Goal: Task Accomplishment & Management: Manage account settings

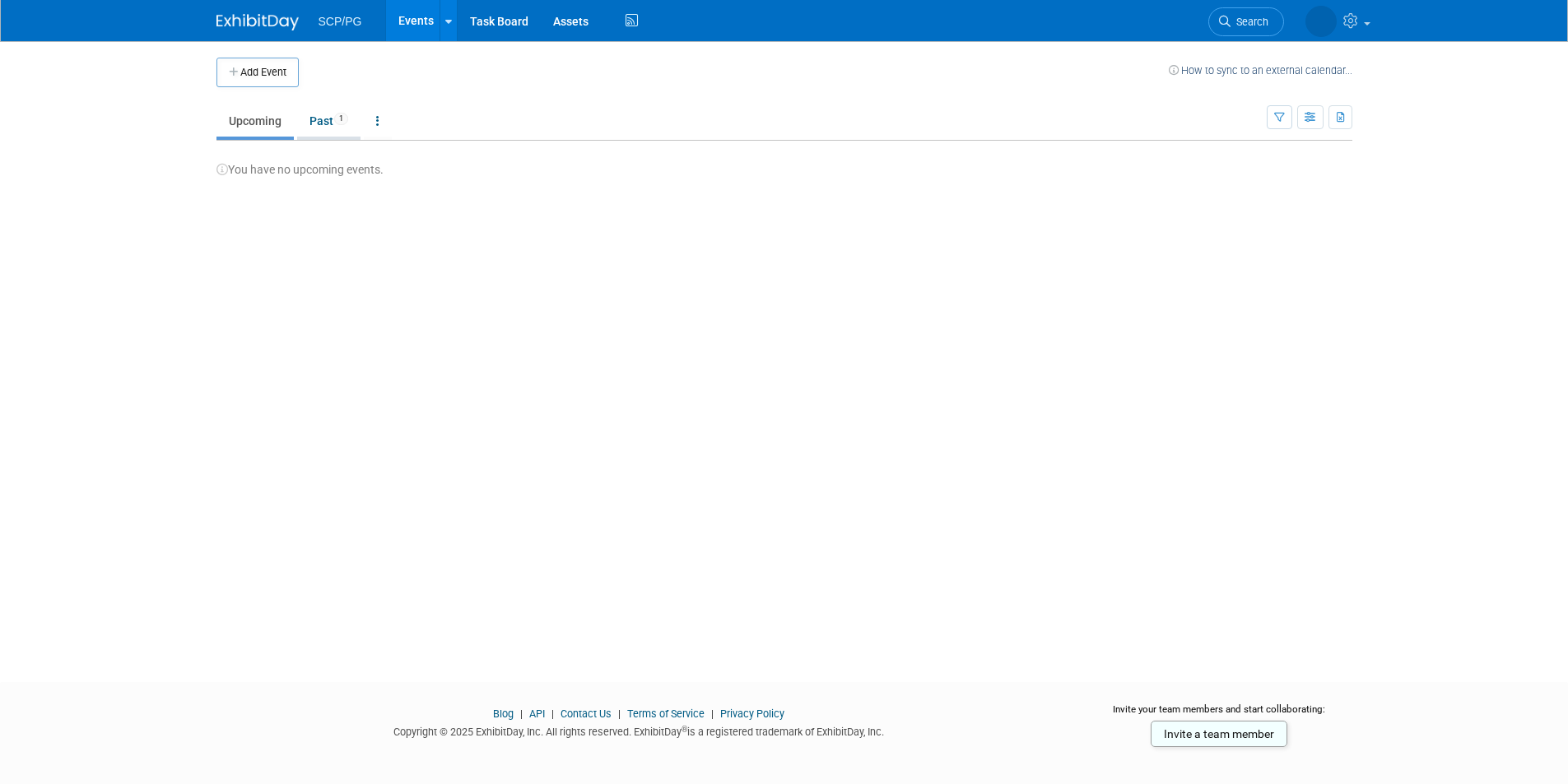
click at [326, 125] on link "Past 1" at bounding box center [329, 120] width 64 height 31
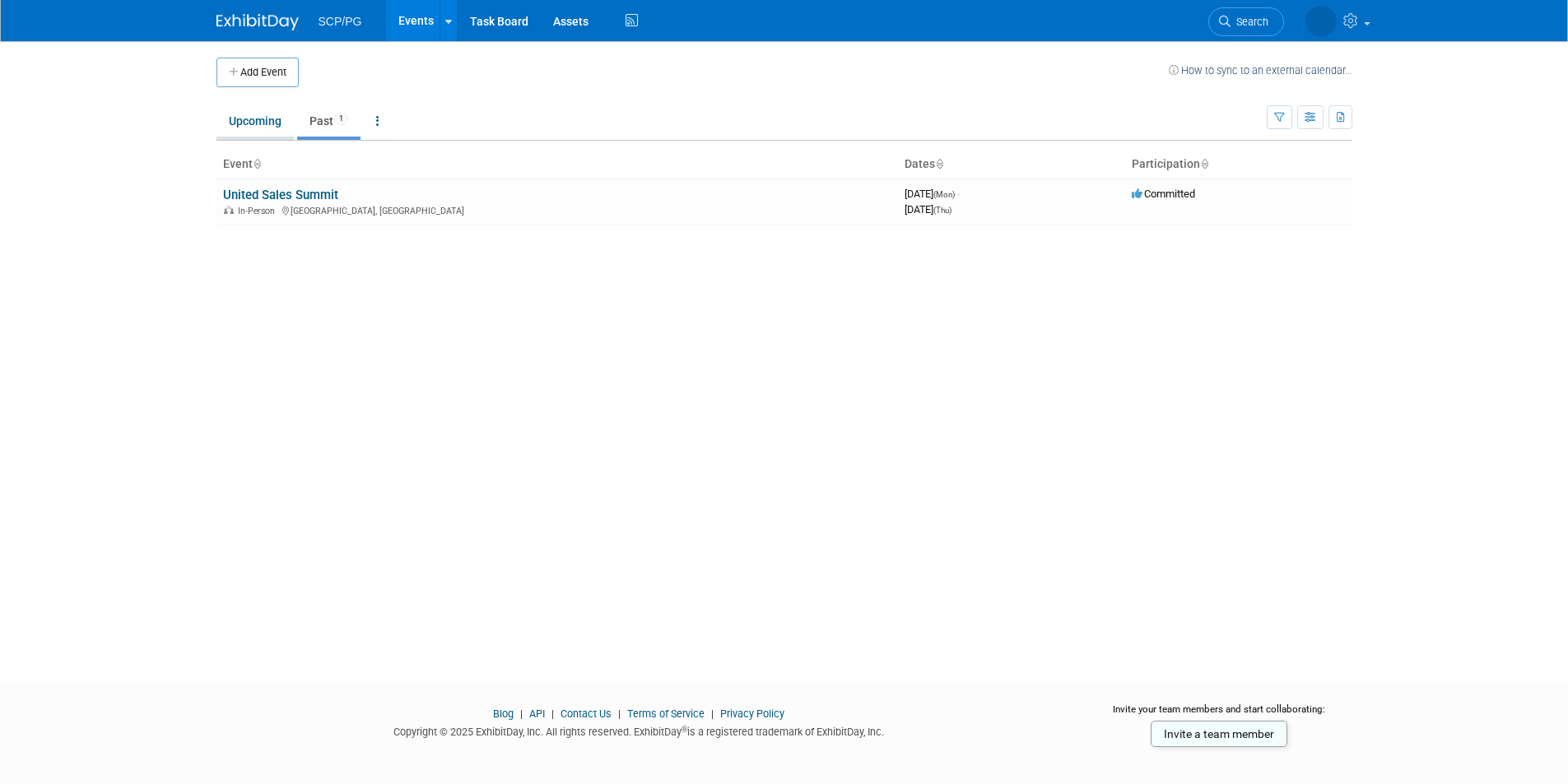
click at [249, 121] on link "Upcoming" at bounding box center [256, 120] width 77 height 31
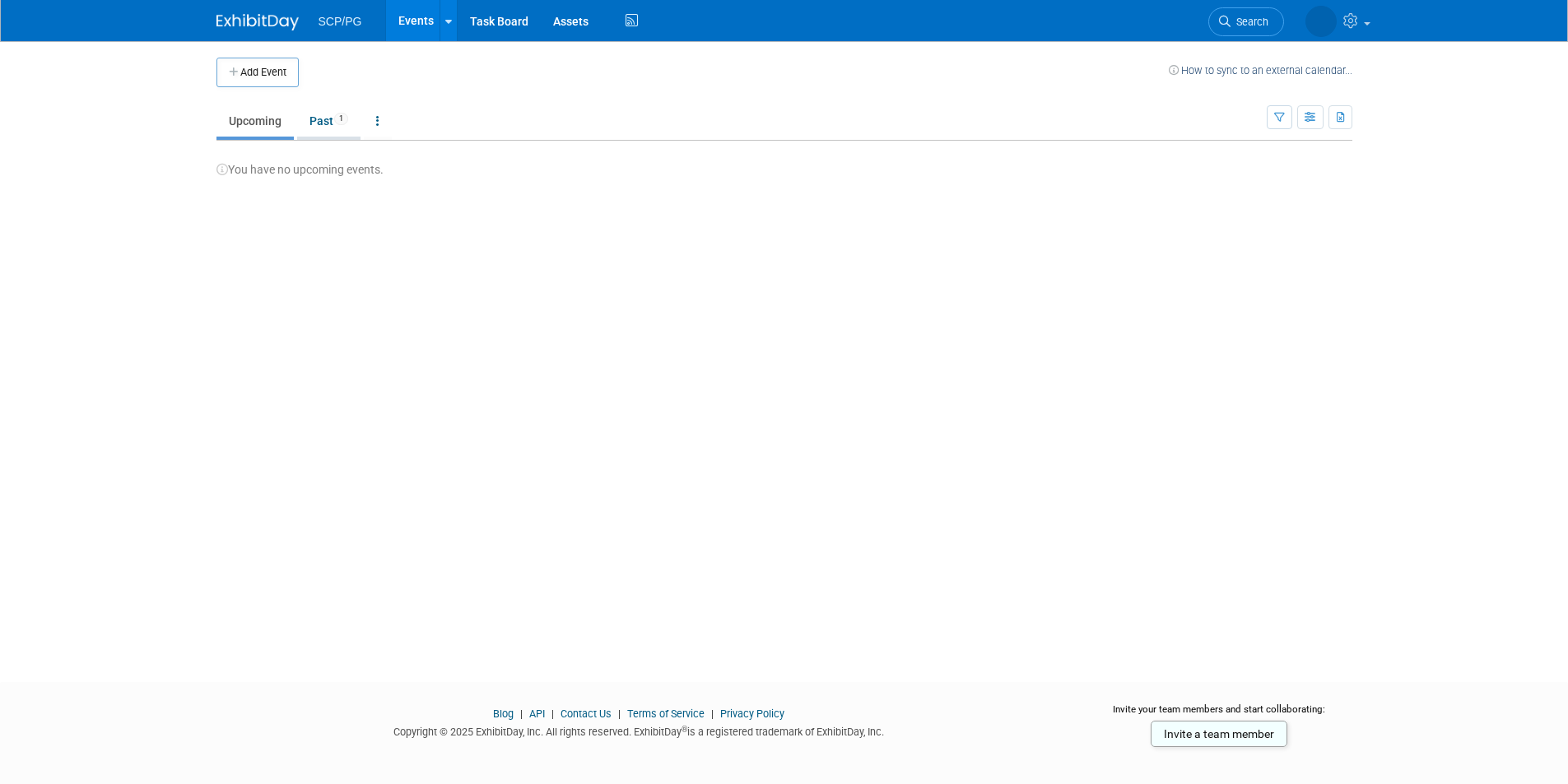
click at [328, 117] on link "Past 1" at bounding box center [329, 120] width 64 height 31
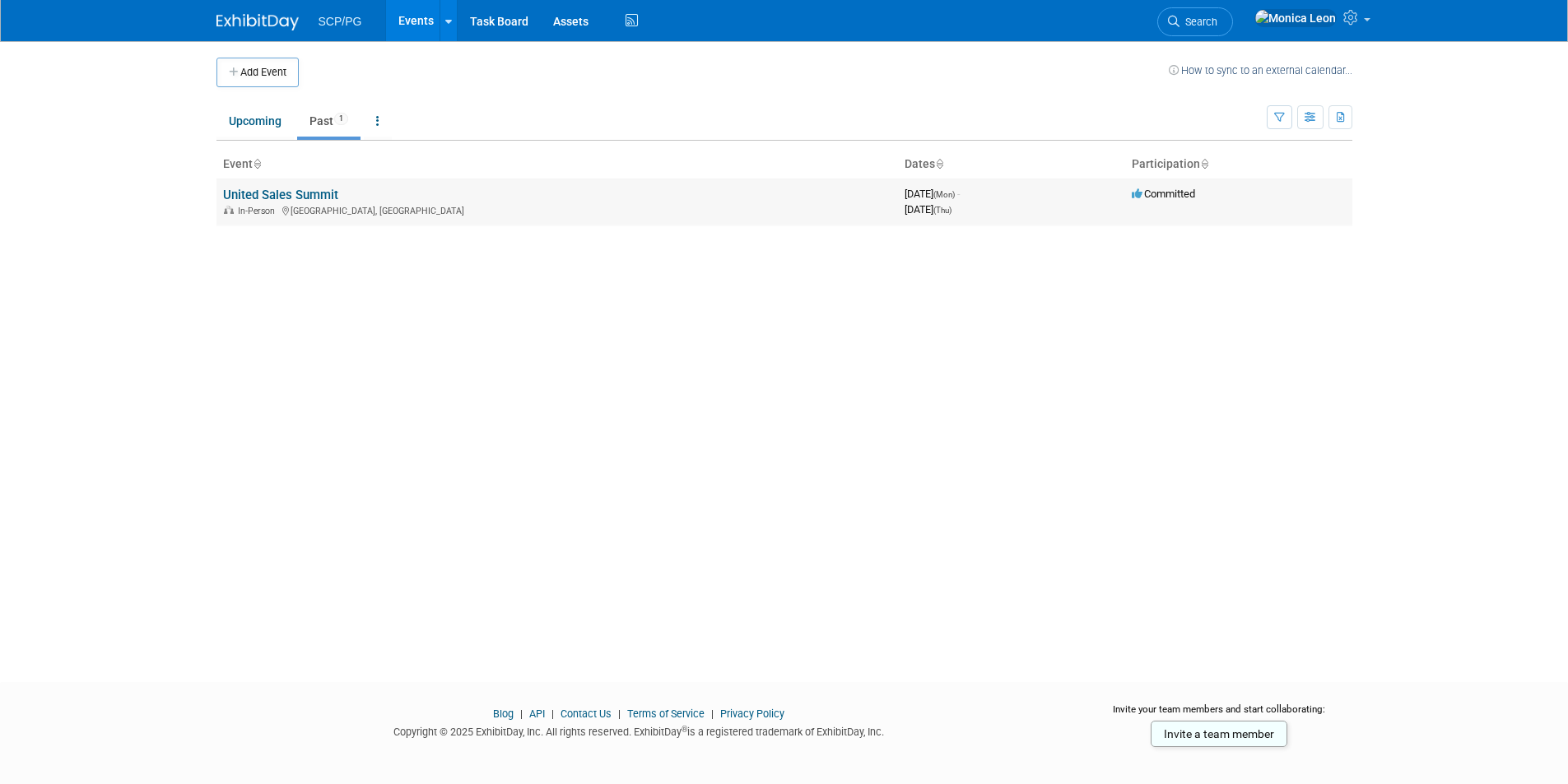
click at [371, 207] on div "In-Person Melville, NY" at bounding box center [557, 209] width 669 height 13
click at [496, 207] on div "In-Person Melville, NY" at bounding box center [557, 209] width 669 height 13
click at [251, 125] on link "Upcoming" at bounding box center [256, 120] width 77 height 31
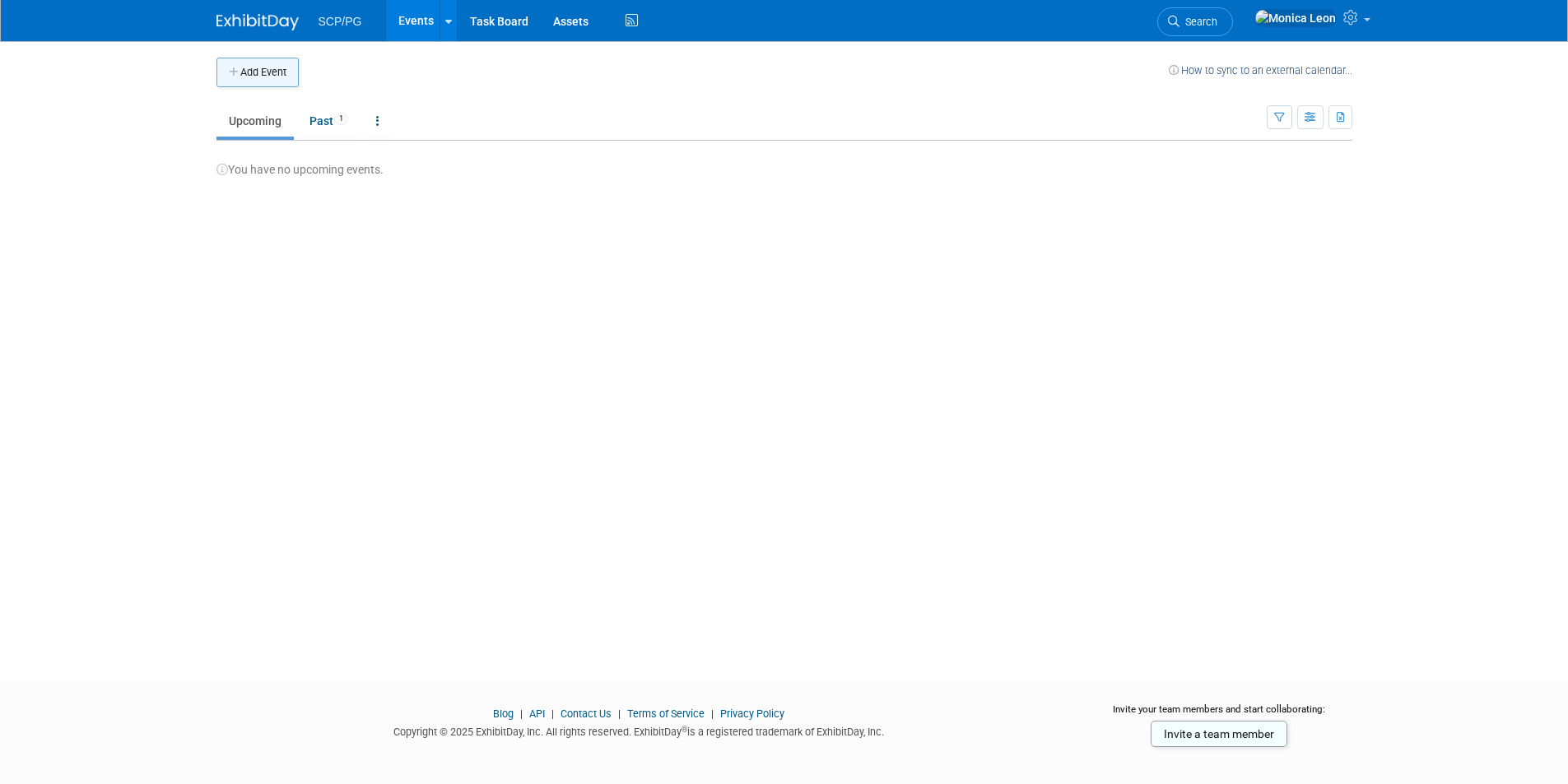
click at [266, 61] on button "Add Event" at bounding box center [258, 72] width 83 height 29
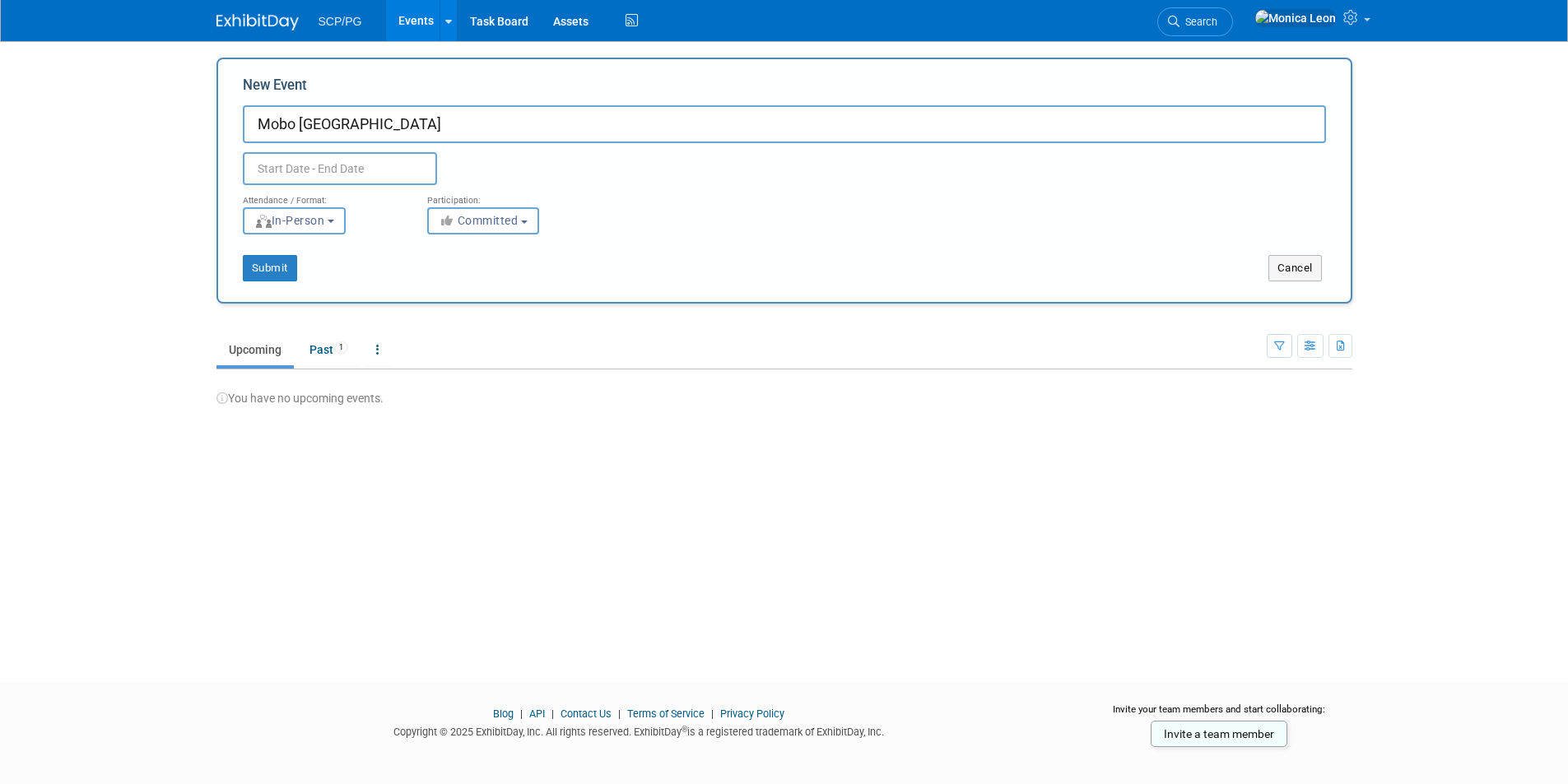
click at [303, 164] on input "text" at bounding box center [340, 169] width 194 height 33
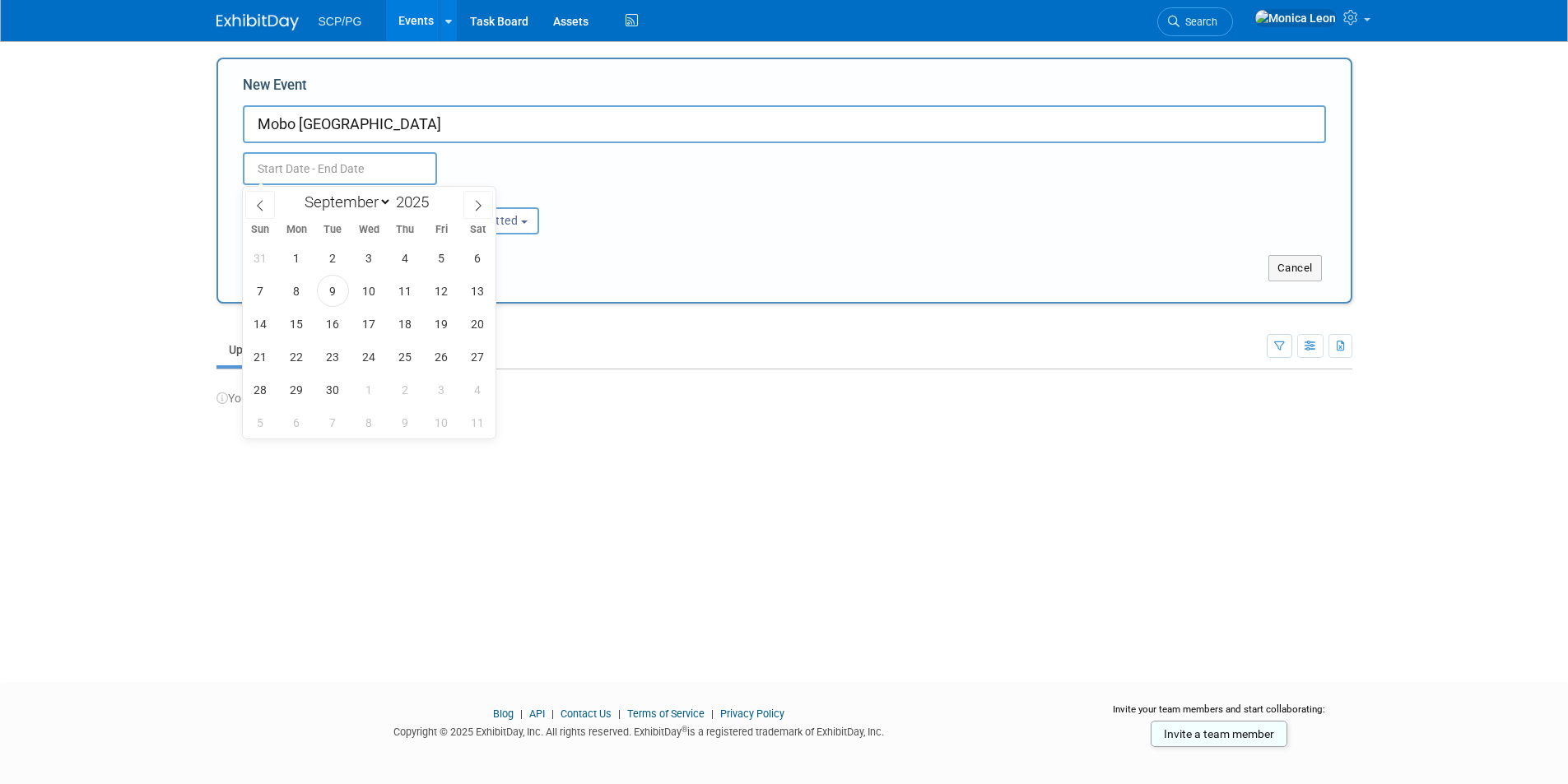
drag, startPoint x: 294, startPoint y: 132, endPoint x: 299, endPoint y: 123, distance: 10.3
click at [294, 132] on input "Mobo Mexico" at bounding box center [784, 124] width 1083 height 38
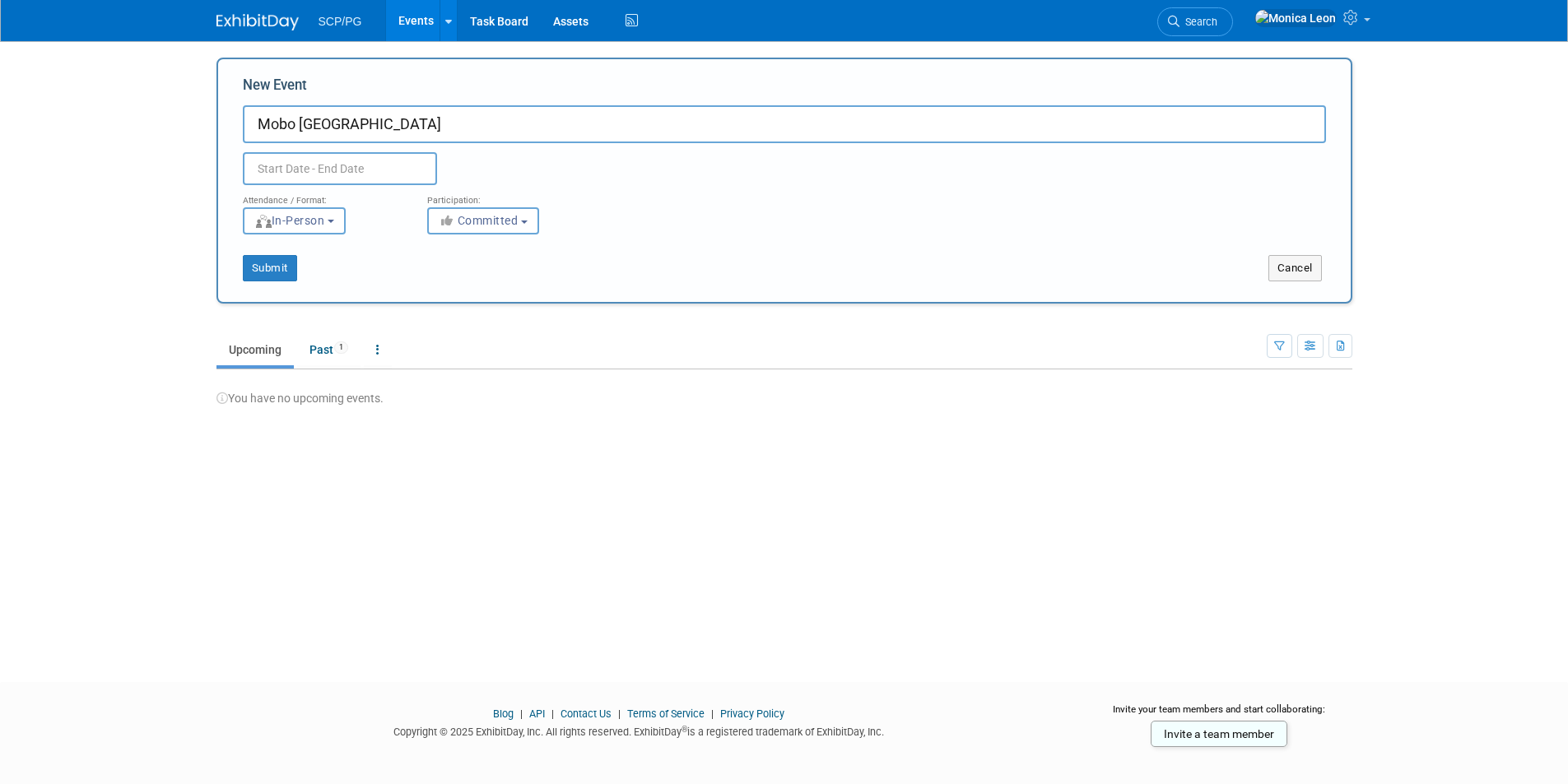
drag, startPoint x: 297, startPoint y: 122, endPoint x: 238, endPoint y: 122, distance: 59.0
click at [241, 122] on div "New Event Mobo Mexico Duplicate Event Warning Attendance / Format: <img src="ht…" at bounding box center [785, 181] width 1136 height 246
type input "Brand Approach in [GEOGRAPHIC_DATA]"
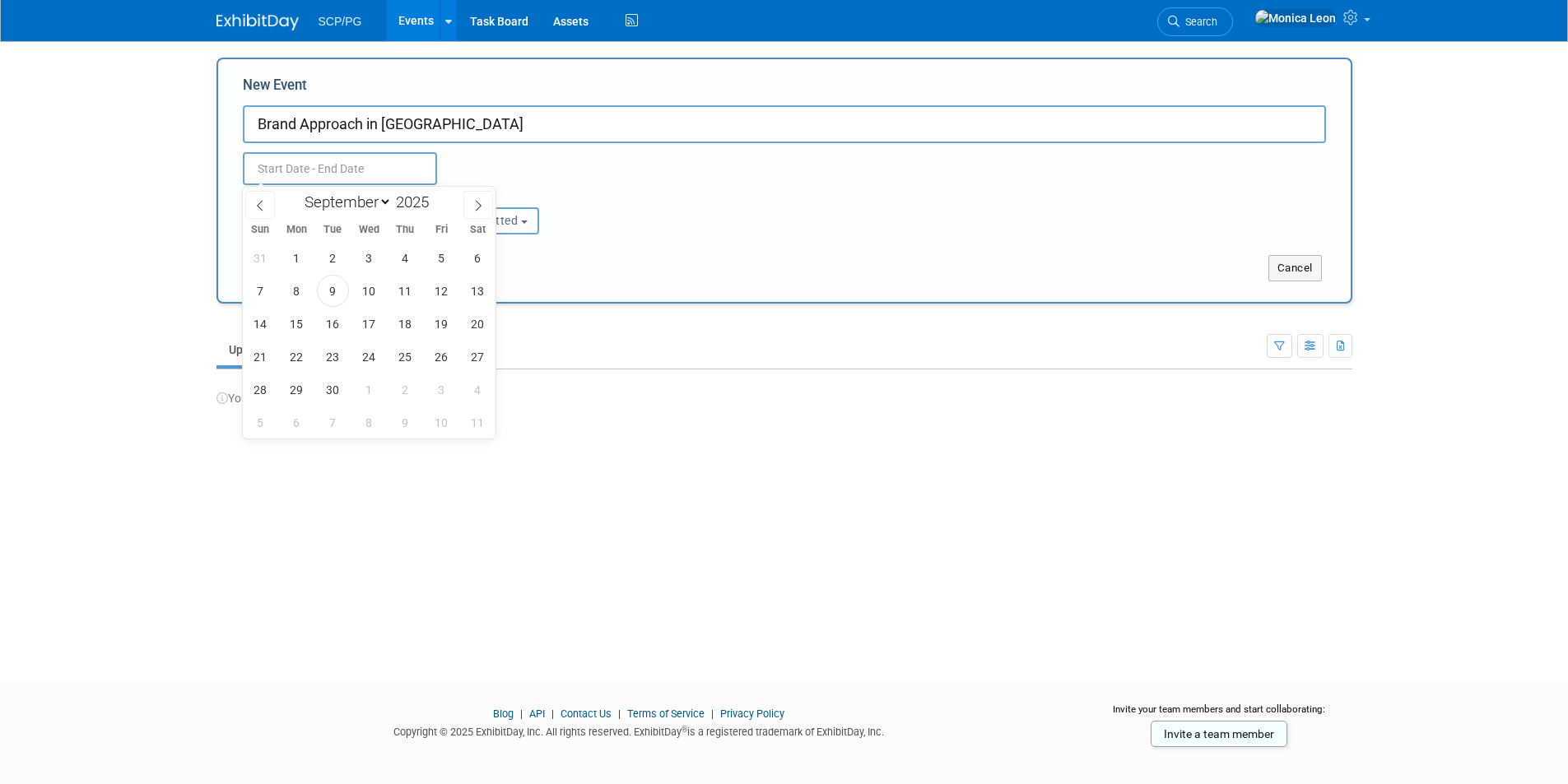
click at [311, 171] on input "text" at bounding box center [340, 169] width 194 height 33
click at [471, 201] on span at bounding box center [478, 205] width 29 height 28
select select "10"
click at [335, 289] on span "4" at bounding box center [332, 290] width 32 height 32
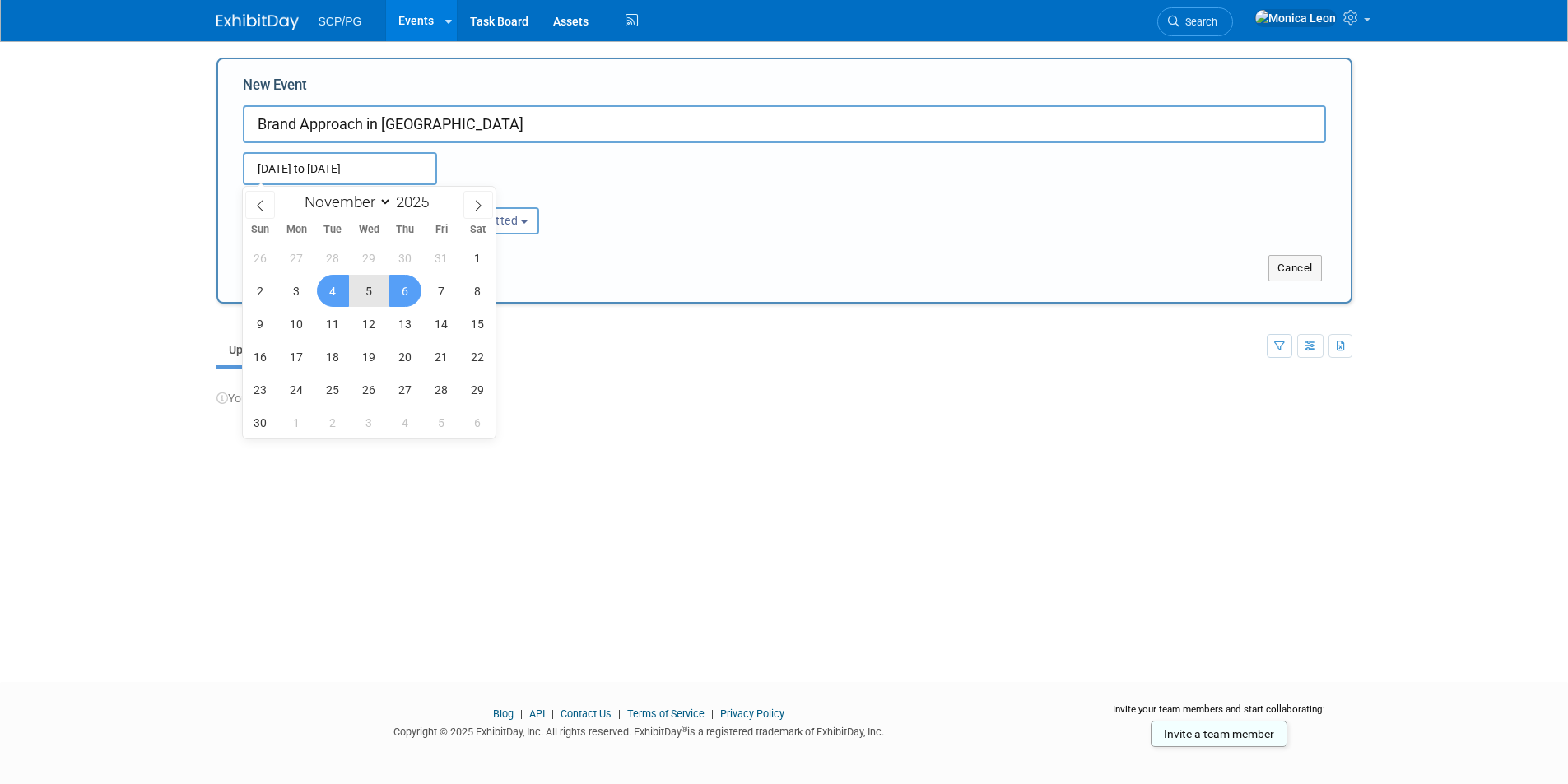
click at [404, 291] on span "6" at bounding box center [404, 290] width 32 height 32
type input "[DATE] to [DATE]"
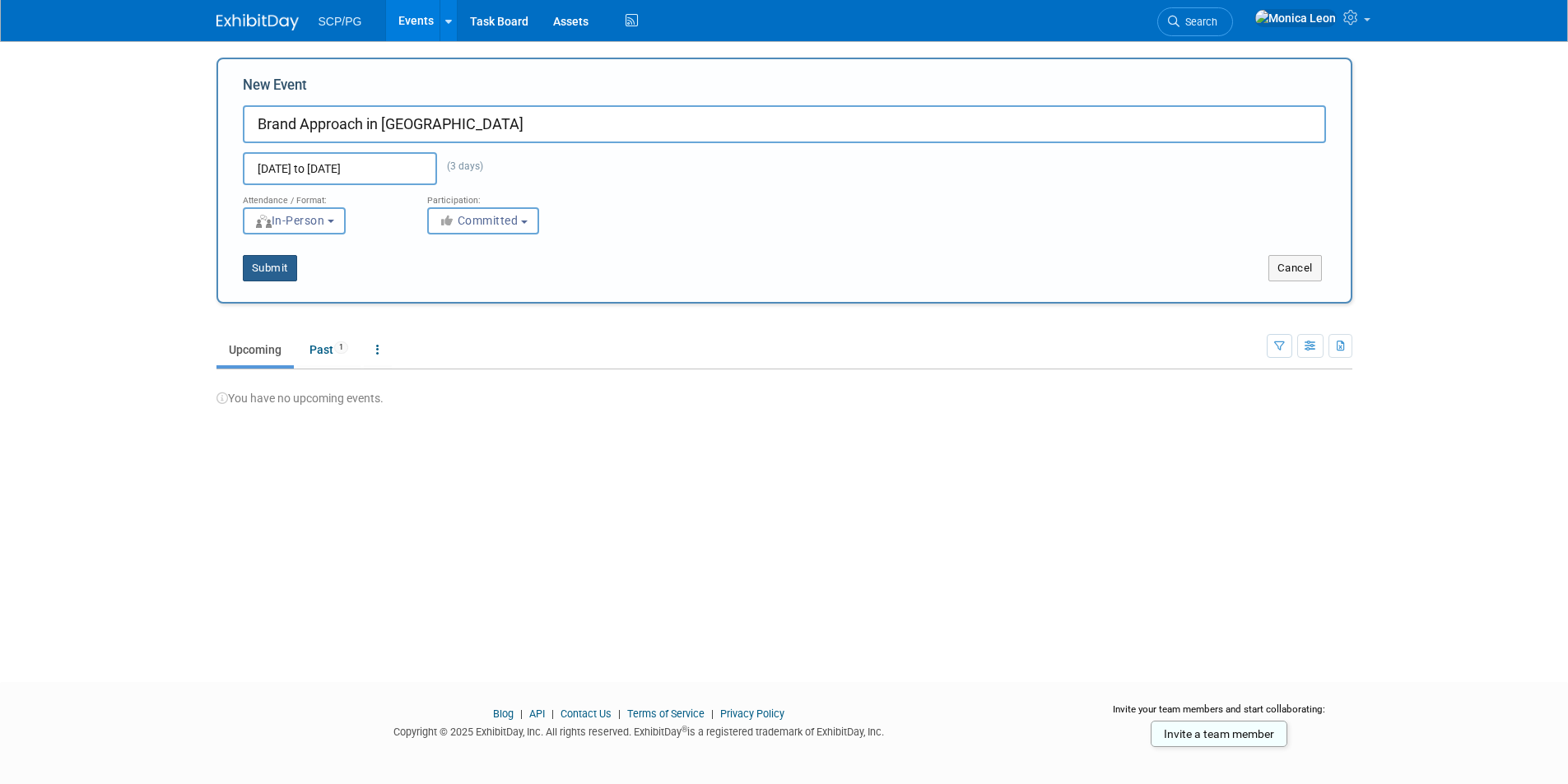
click at [275, 272] on button "Submit" at bounding box center [269, 268] width 54 height 27
type input "Brand Approach in [GEOGRAPHIC_DATA]"
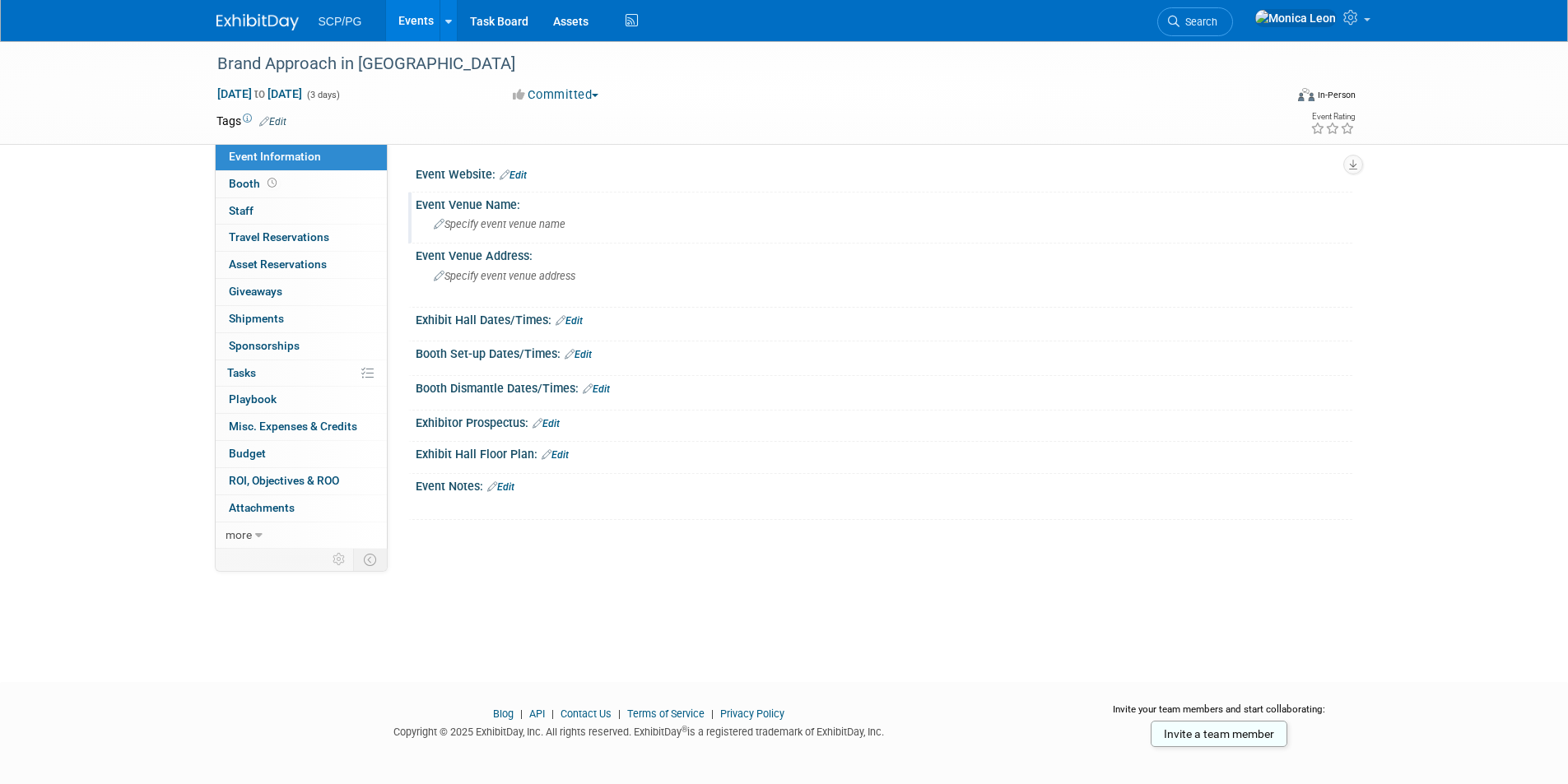
click at [468, 223] on span "Specify event venue name" at bounding box center [499, 224] width 132 height 12
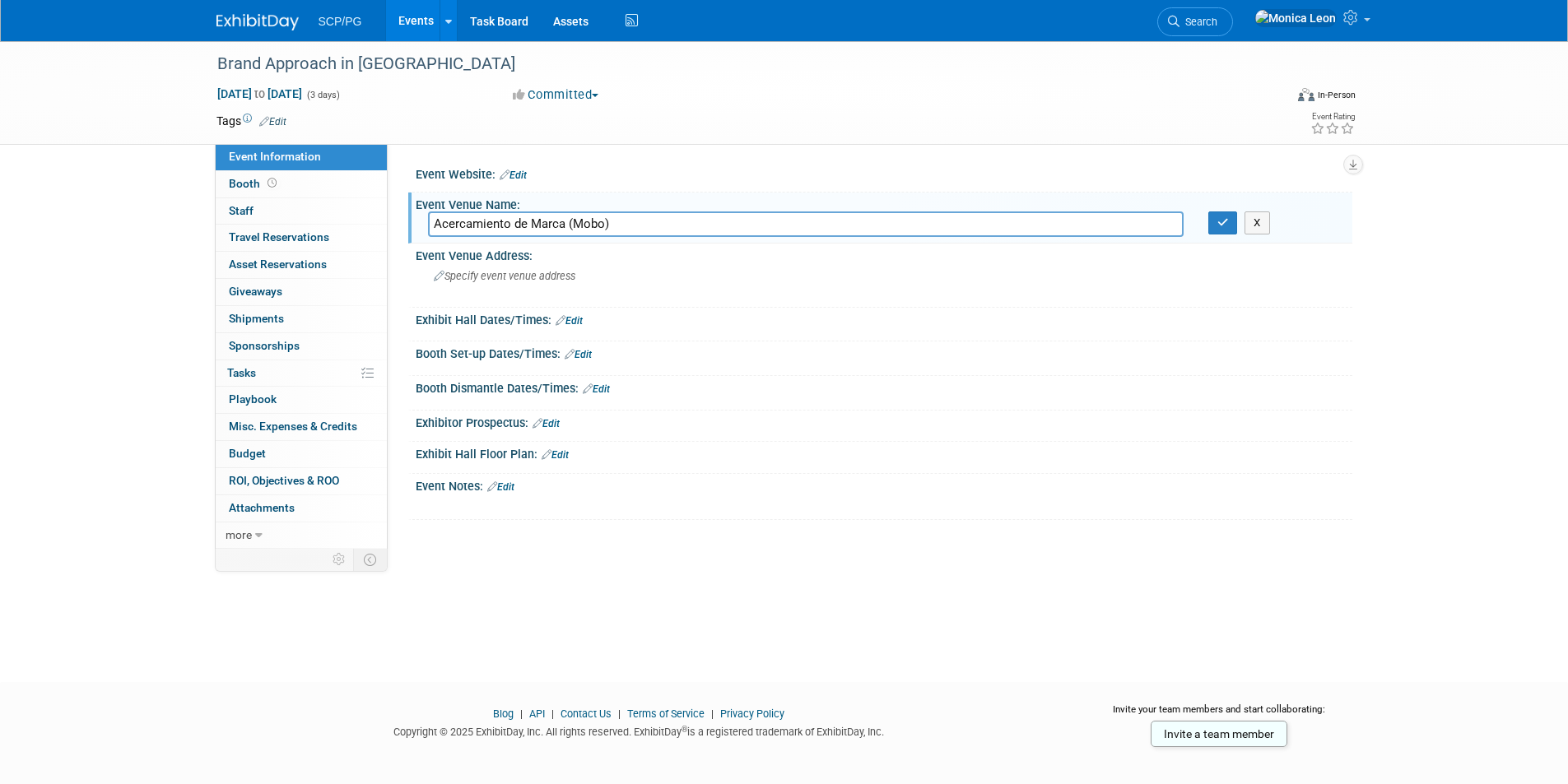
type input "Acercamiento de Marca (Mobo)"
click at [497, 486] on icon at bounding box center [491, 486] width 9 height 10
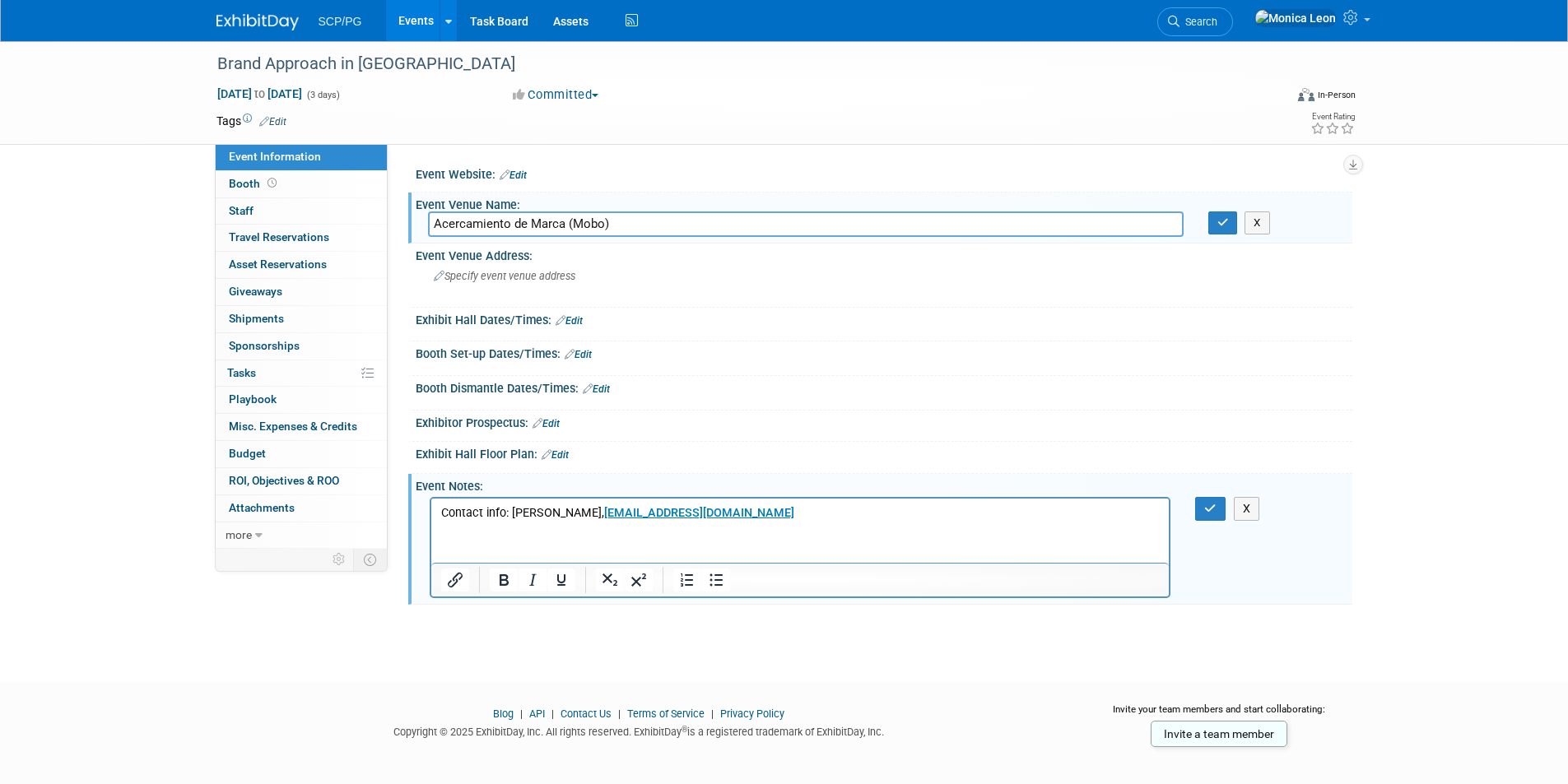
click at [696, 515] on p "Contact info: [PERSON_NAME], [EMAIL_ADDRESS][DOMAIN_NAME]" at bounding box center [800, 513] width 719 height 16
click at [684, 518] on p "Contact info: [PERSON_NAME], [EMAIL_ADDRESS][DOMAIN_NAME]﻿" at bounding box center [800, 513] width 719 height 16
click at [673, 521] on p "Contact info: [PERSON_NAME], [EMAIL_ADDRESS][DOMAIN_NAME]﻿" at bounding box center [800, 513] width 719 height 16
click at [682, 519] on p "Contact info: [PERSON_NAME], [EMAIL_ADDRESS][DOMAIN_NAME] ﻿" at bounding box center [800, 513] width 719 height 16
click at [714, 517] on p "Contact info: [PERSON_NAME], [EMAIL_ADDRESS][DOMAIN_NAME] ﻿" at bounding box center [800, 513] width 719 height 16
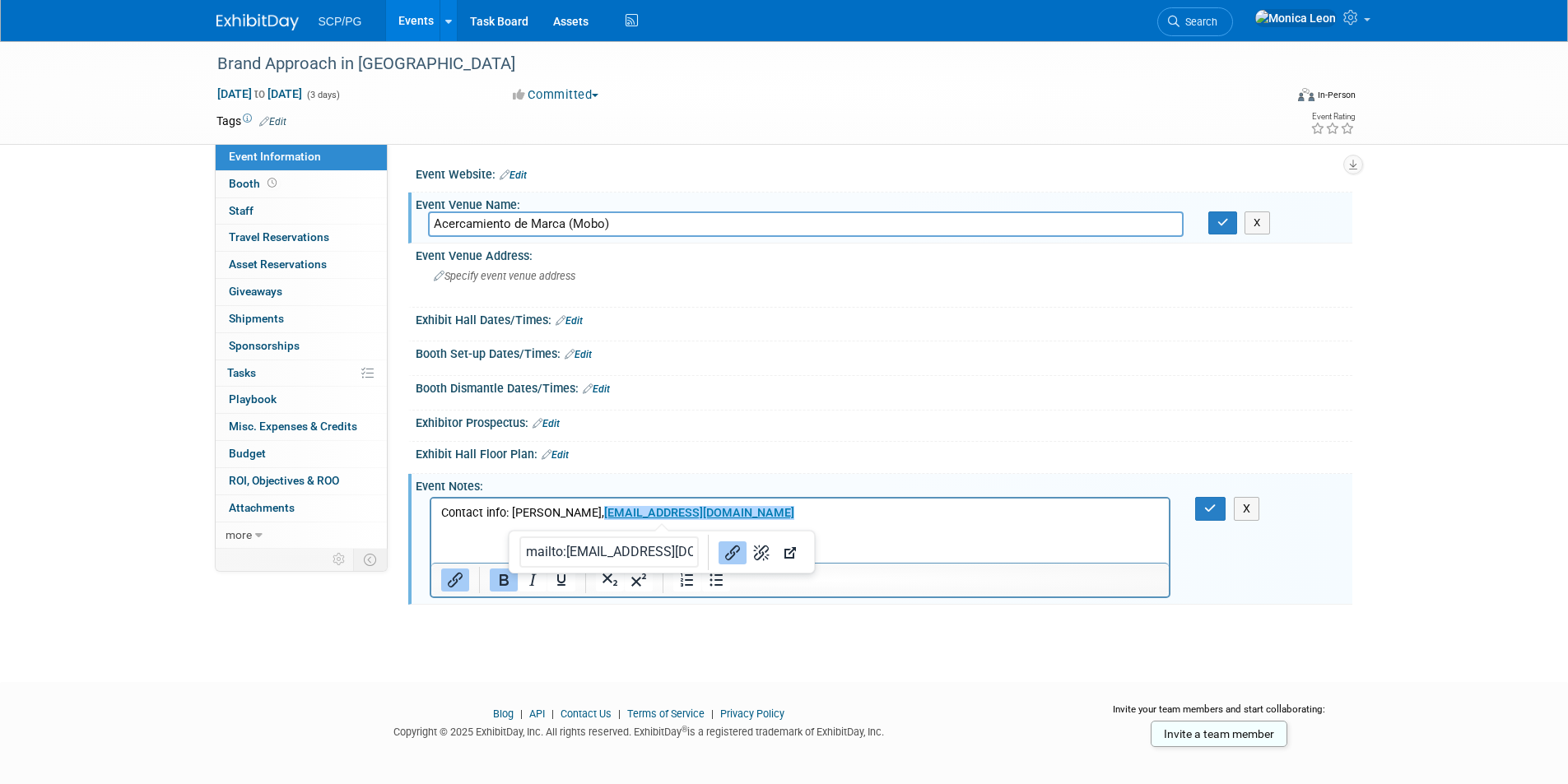
click at [771, 619] on div "Brand Approach in [GEOGRAPHIC_DATA] [DATE] to [DATE] (3 days) [DATE] to [DATE] …" at bounding box center [784, 347] width 1568 height 612
click at [1209, 513] on icon "button" at bounding box center [1210, 508] width 12 height 11
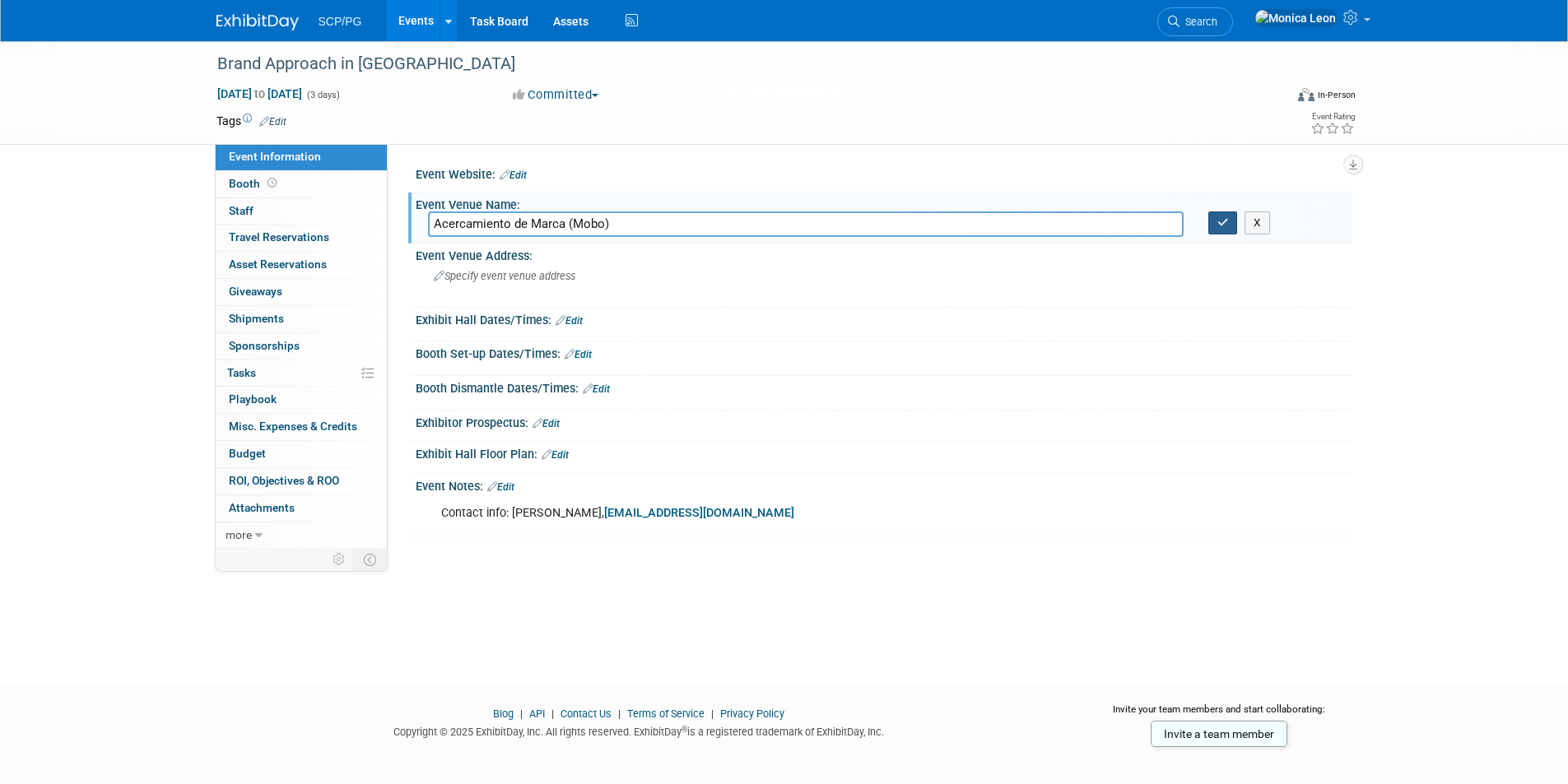
click at [1219, 223] on icon "button" at bounding box center [1222, 222] width 11 height 10
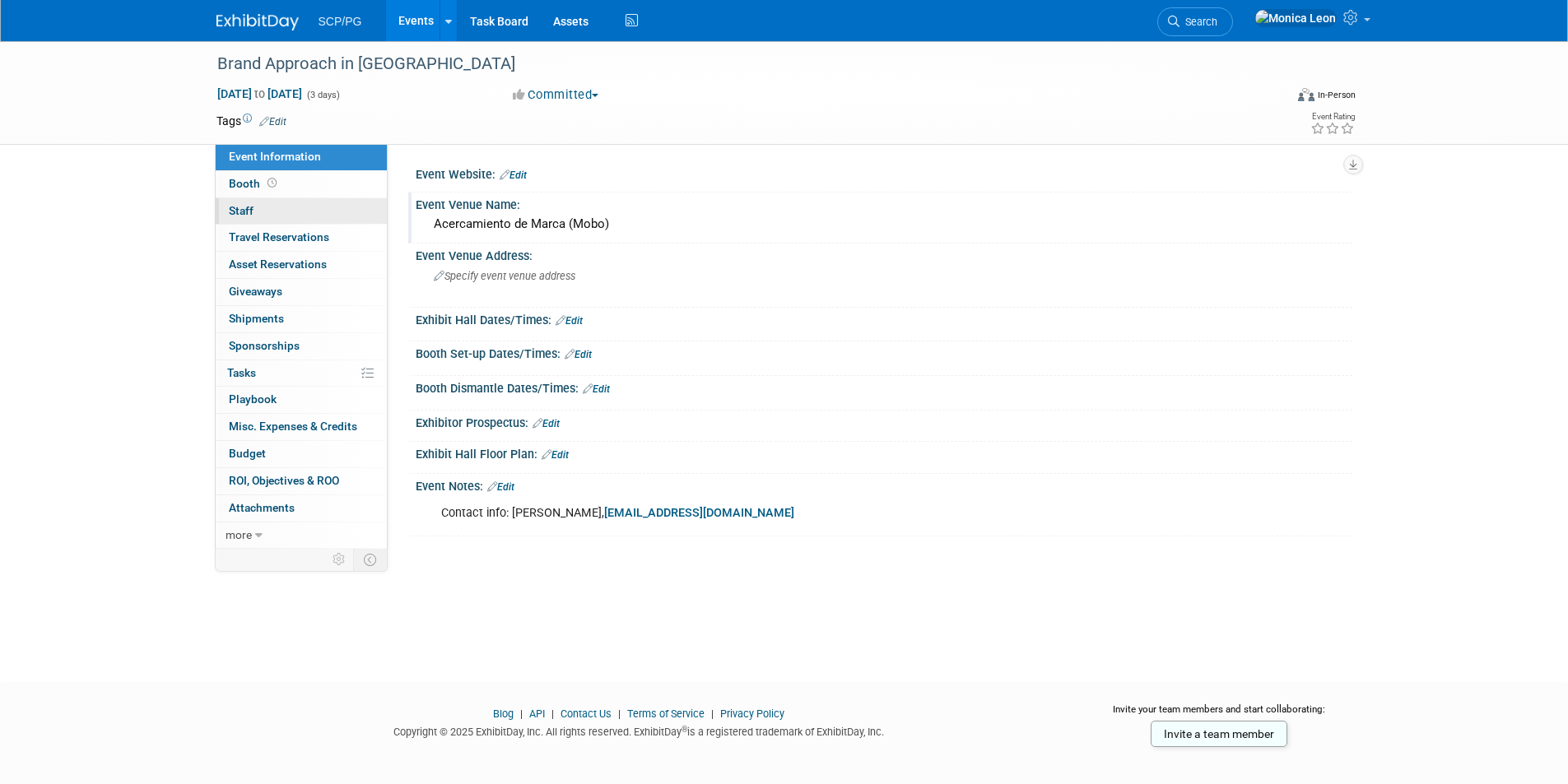
click at [243, 213] on span "Staff 0" at bounding box center [241, 210] width 25 height 13
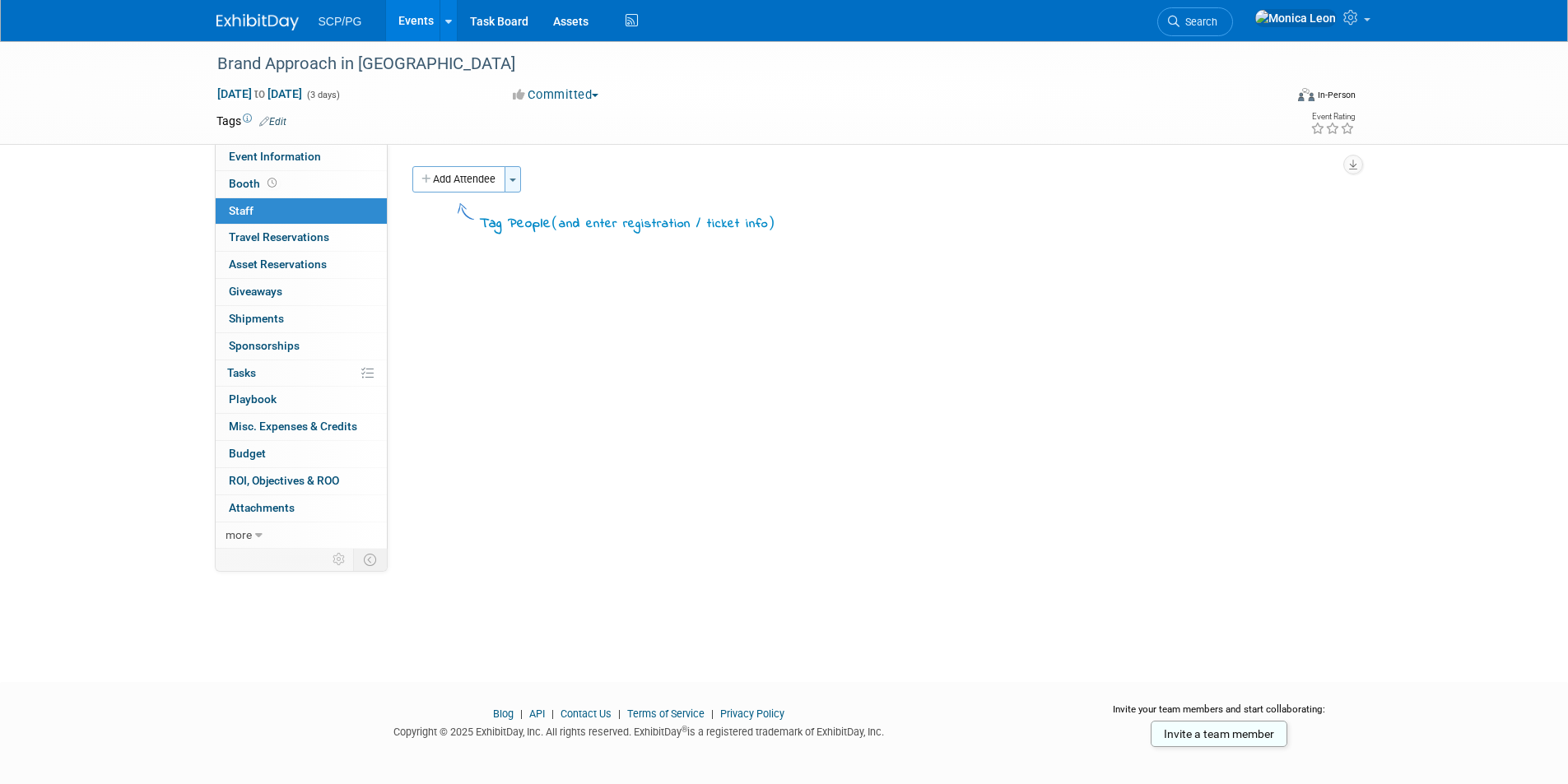
click at [518, 185] on button "Toggle Dropdown" at bounding box center [512, 179] width 16 height 27
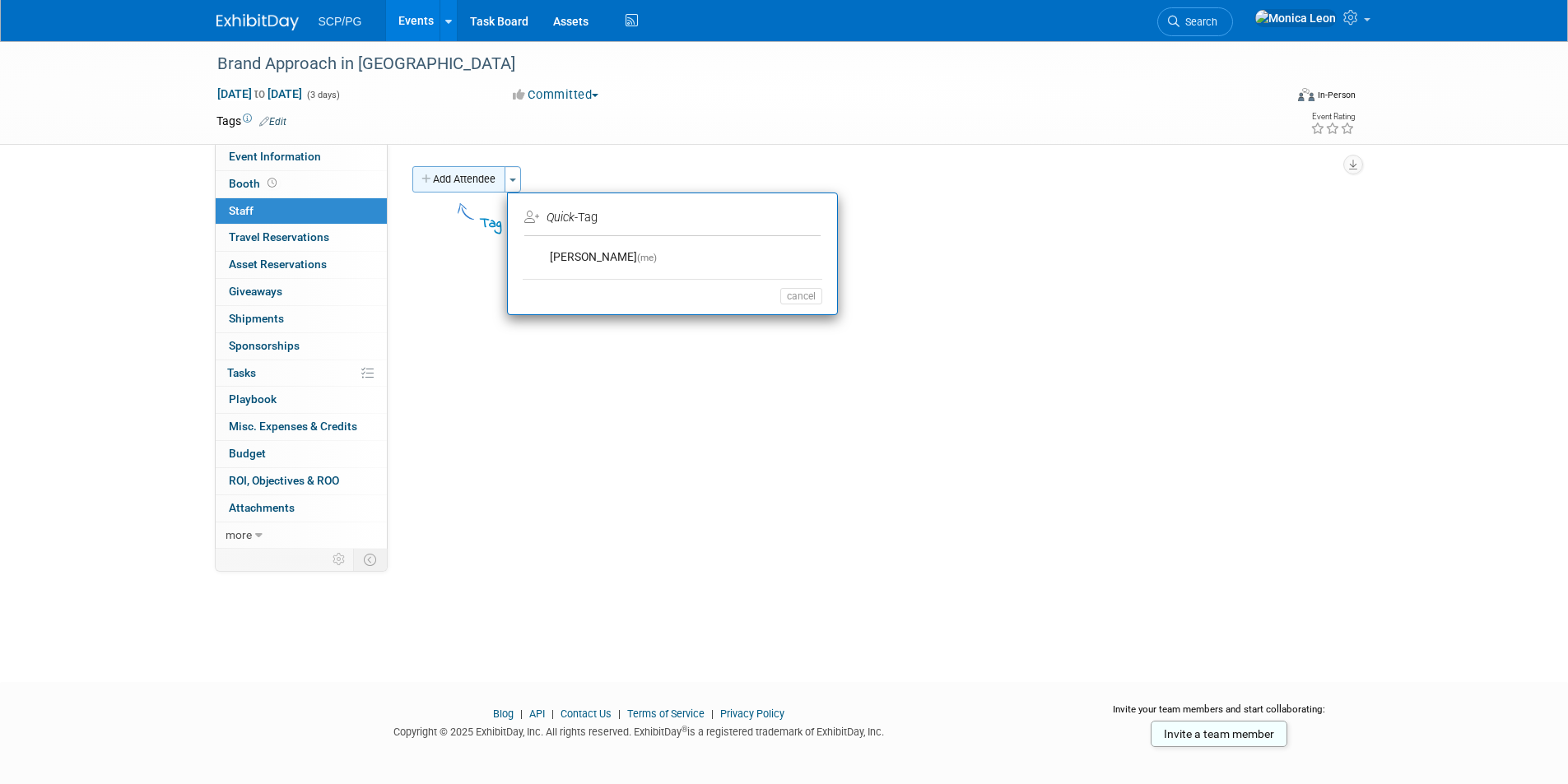
click at [458, 185] on button "Add Attendee" at bounding box center [459, 179] width 93 height 27
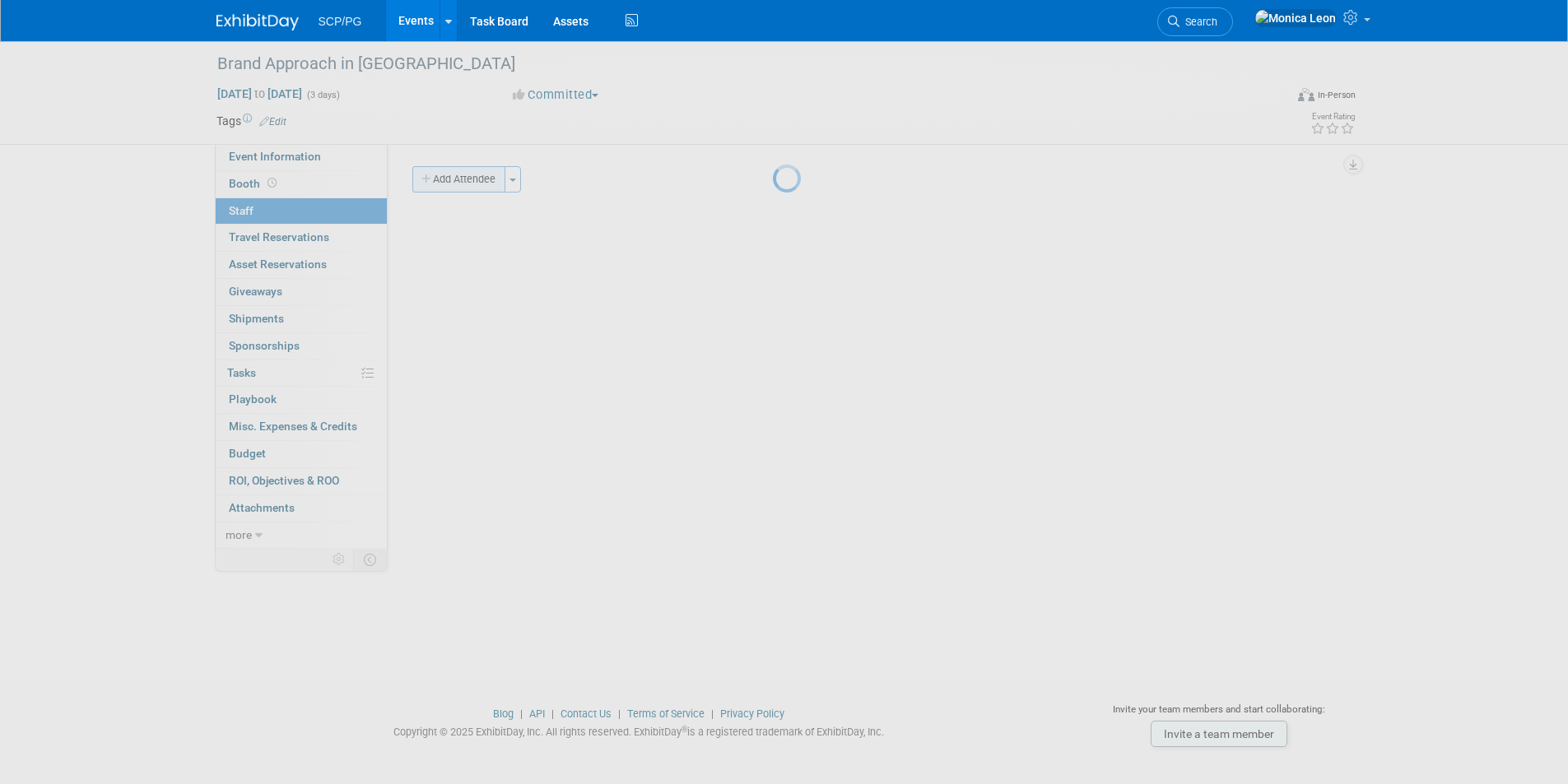
select select "3adce52d-052e-470e-850a-75b3ff4260b8"
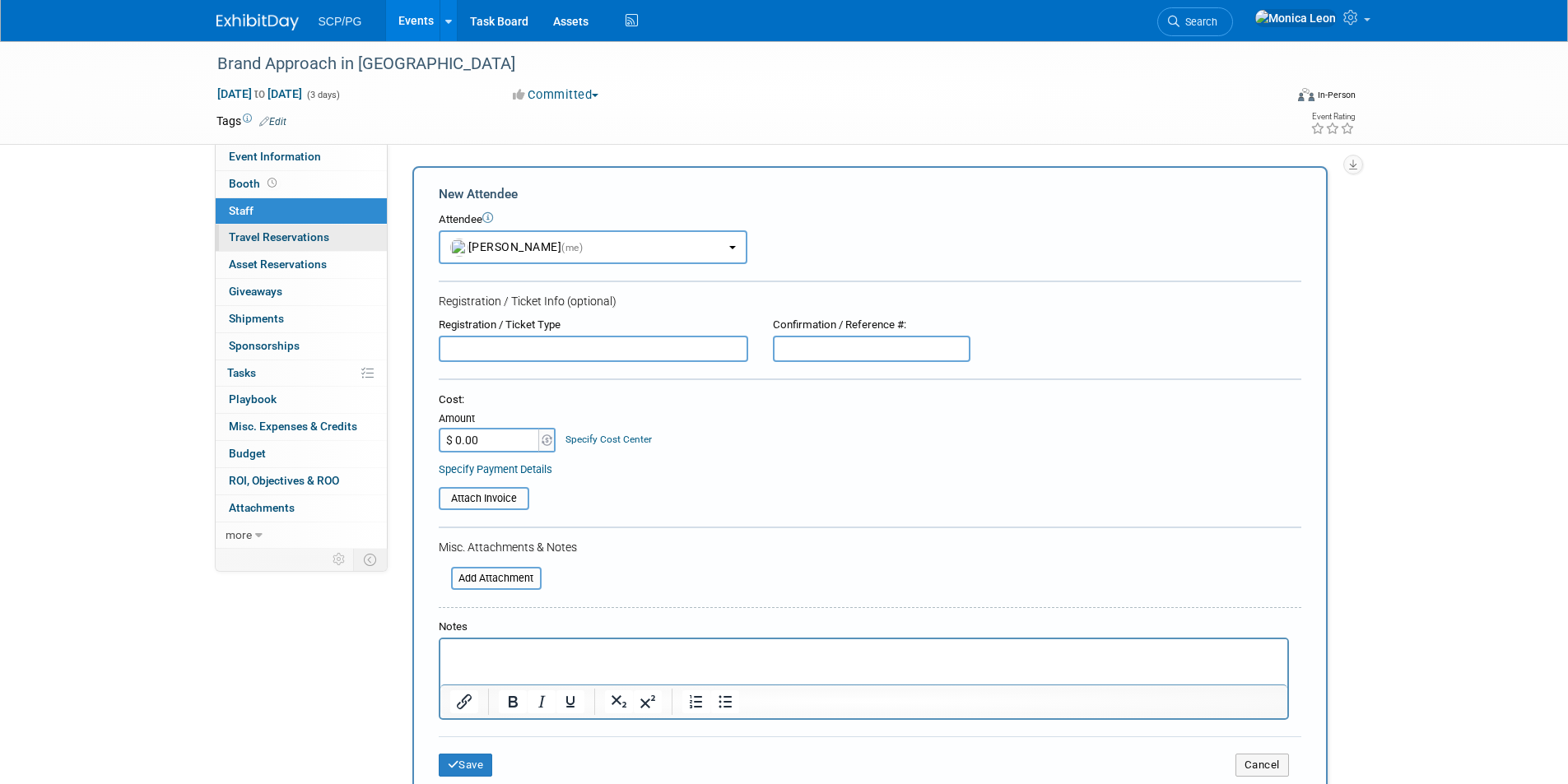
click at [248, 238] on span "Travel Reservations 0" at bounding box center [279, 237] width 101 height 13
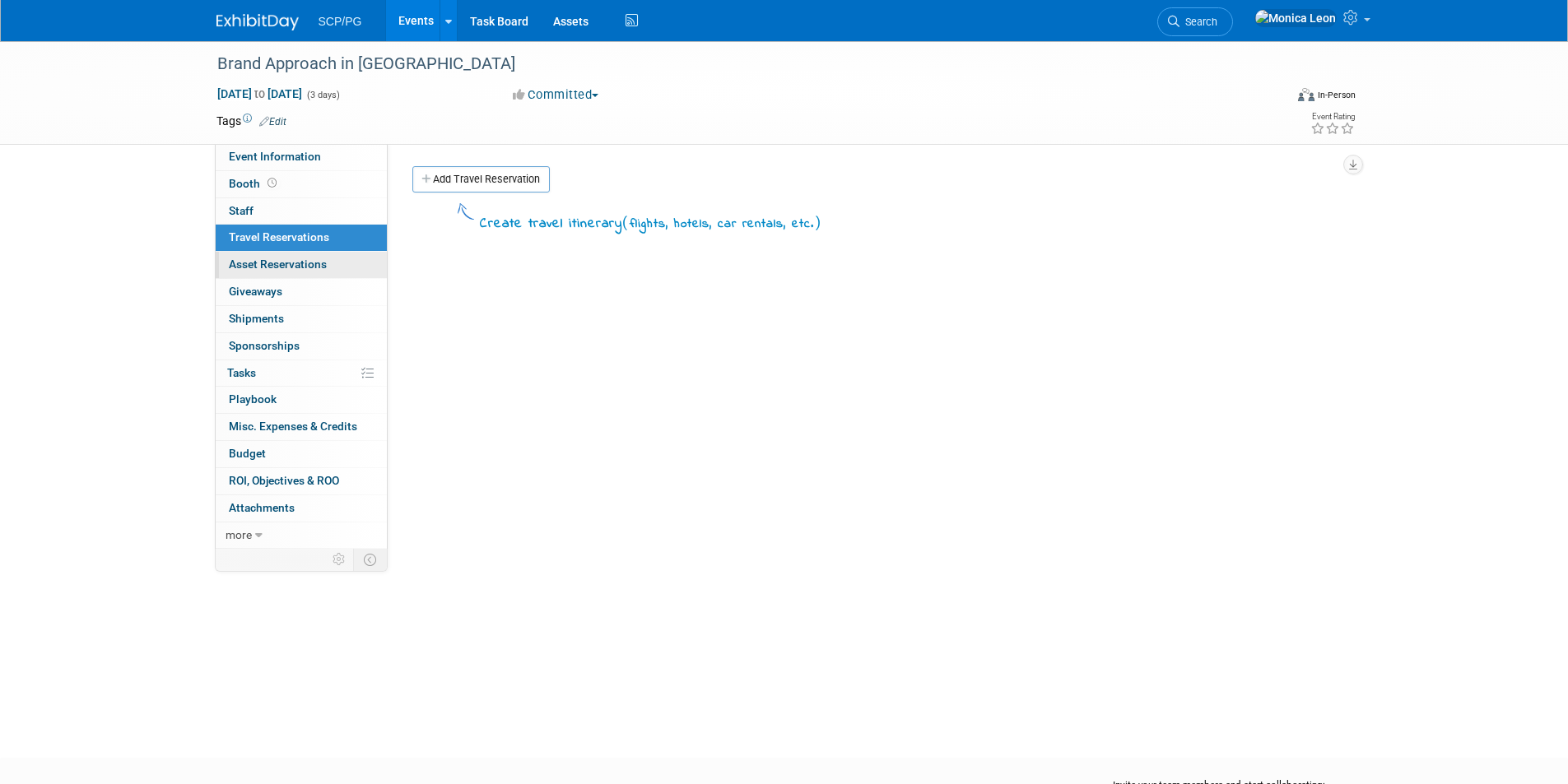
click at [268, 263] on span "Asset Reservations 0" at bounding box center [278, 263] width 98 height 13
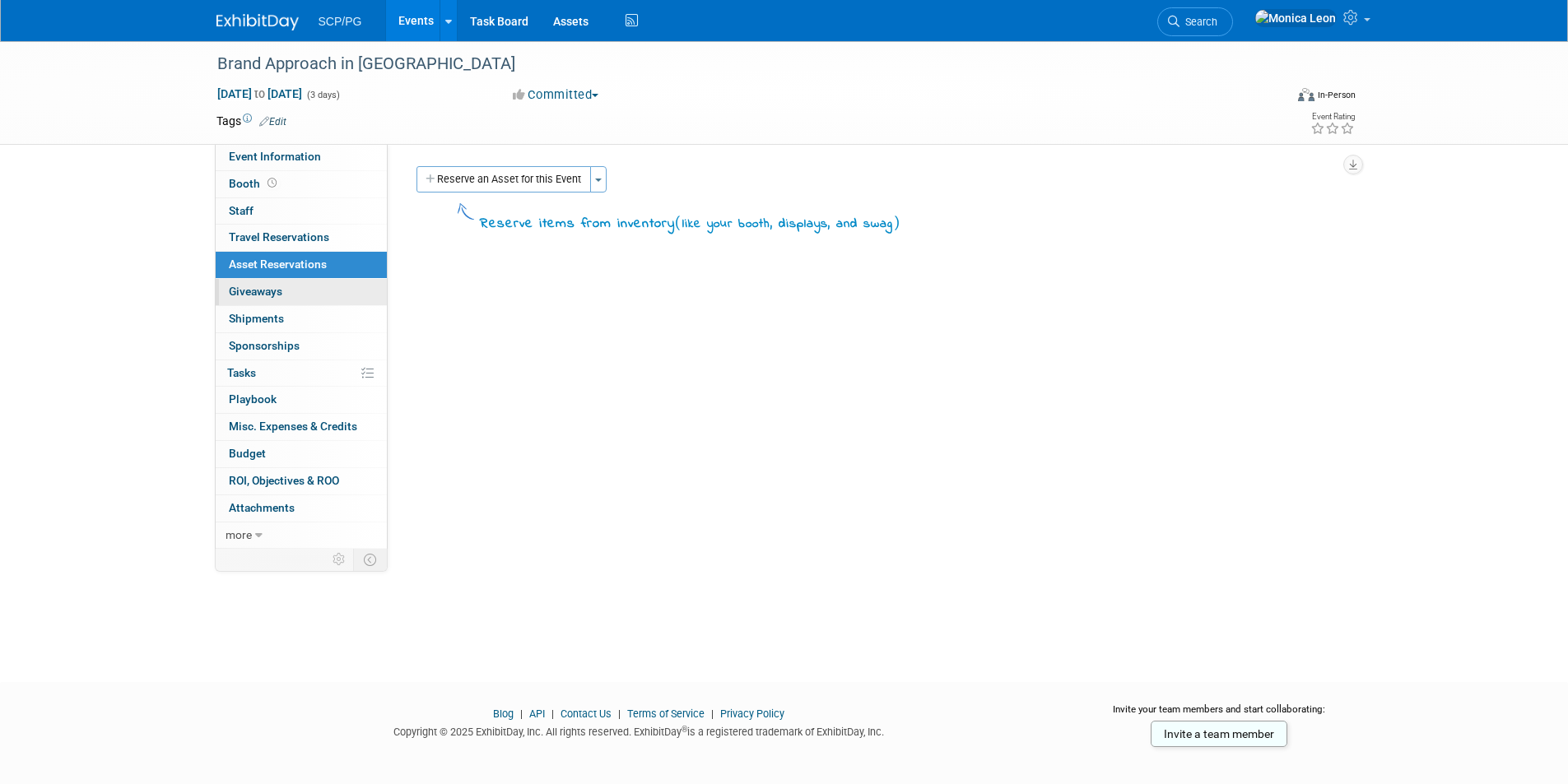
click at [265, 289] on span "Giveaways 0" at bounding box center [256, 291] width 53 height 13
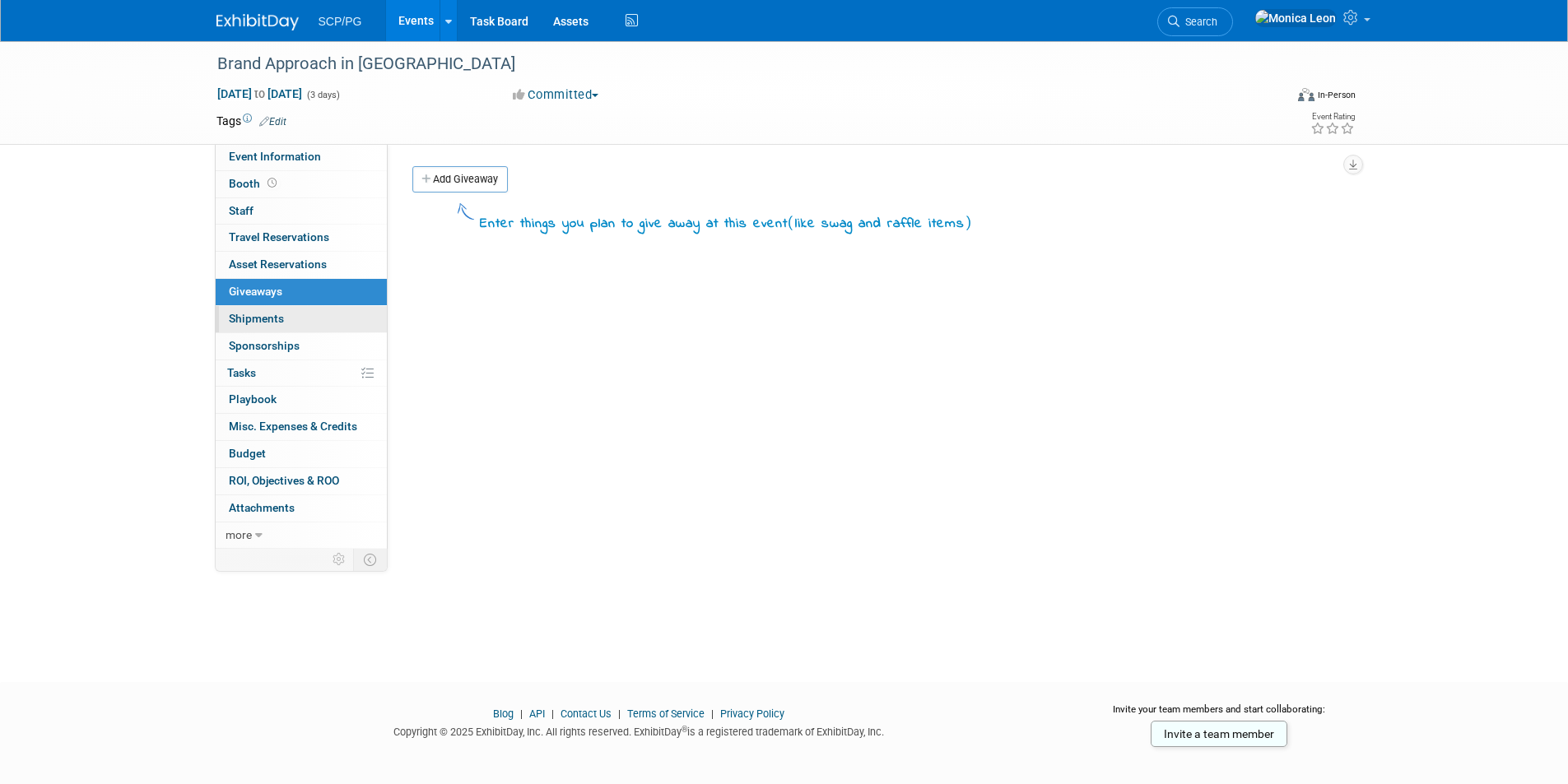
click at [251, 317] on span "Shipments 0" at bounding box center [256, 318] width 55 height 13
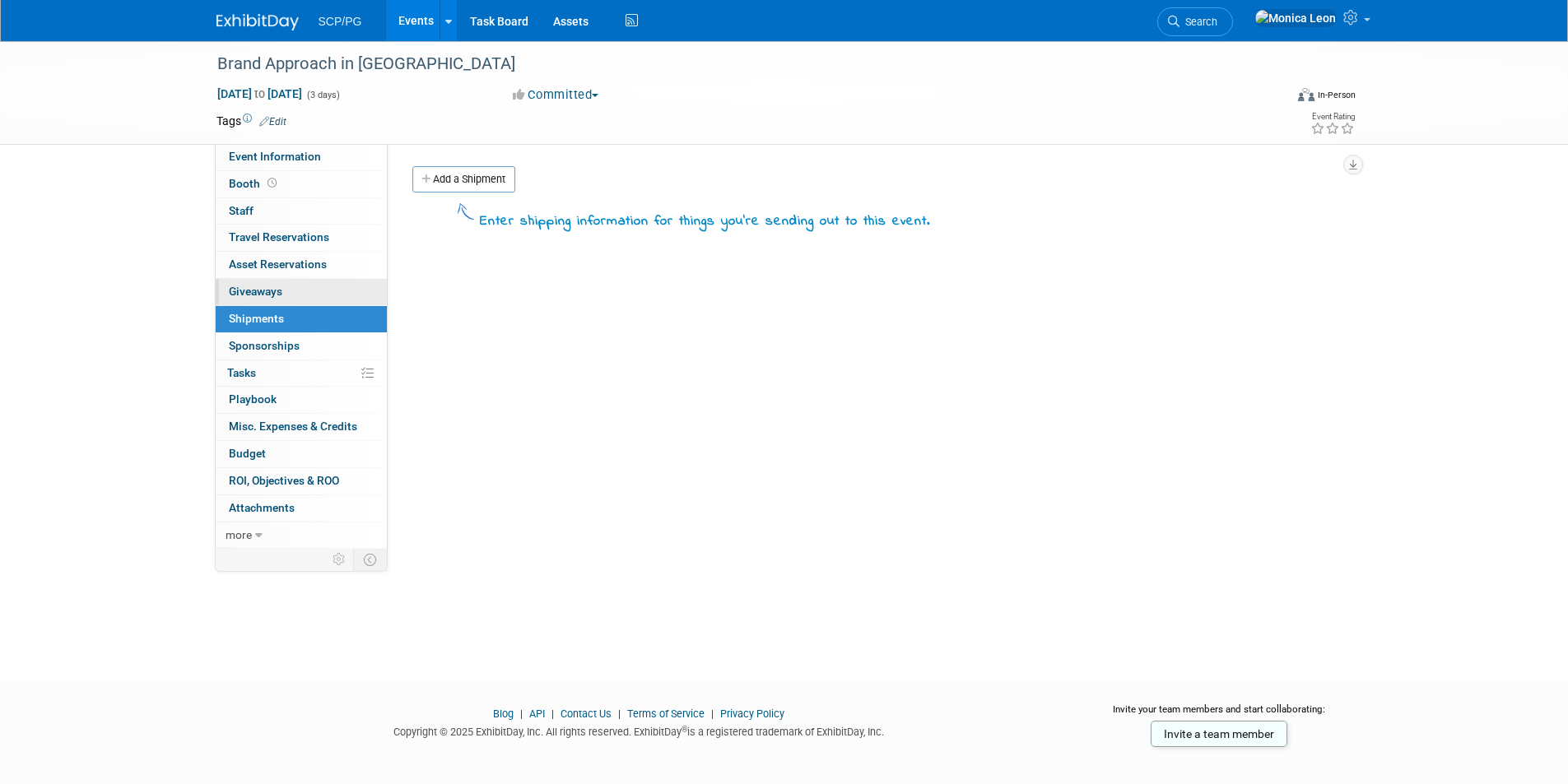
click at [259, 288] on span "Giveaways 0" at bounding box center [256, 291] width 53 height 13
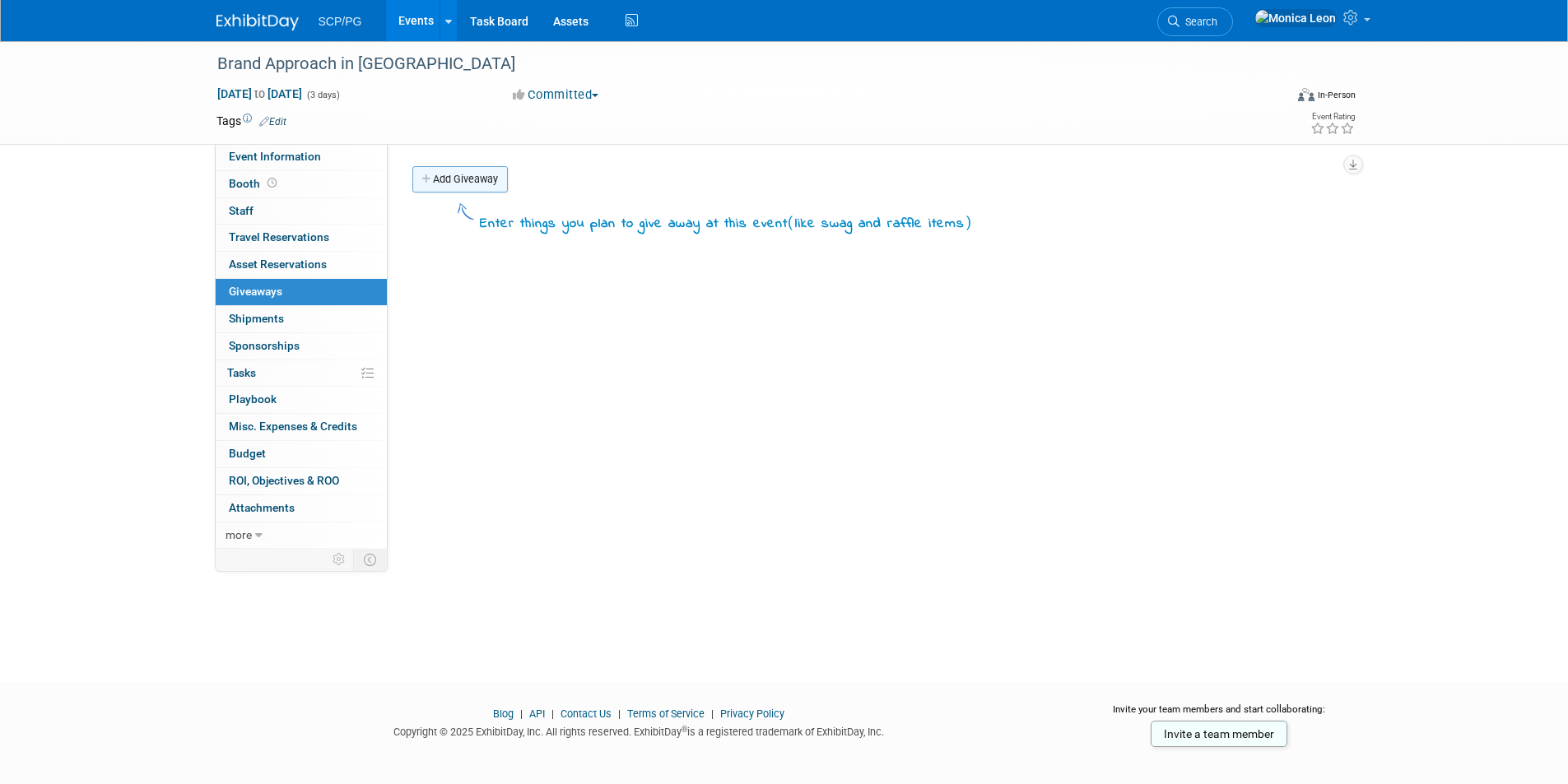
click at [440, 177] on link "Add Giveaway" at bounding box center [460, 179] width 96 height 27
